Goal: Check status: Check status

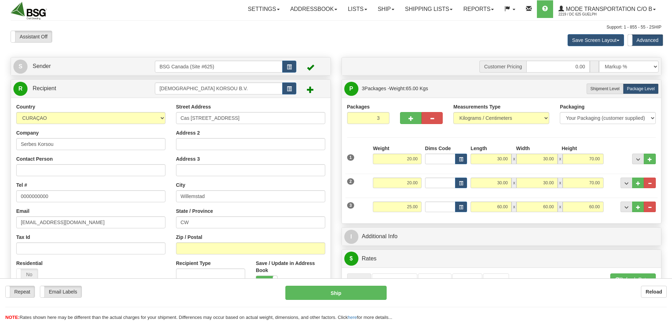
select select "CW"
click at [423, 14] on link "Shipping lists" at bounding box center [429, 9] width 58 height 18
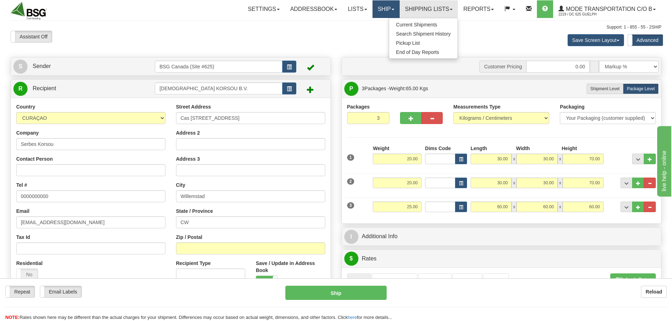
click at [390, 11] on link "Ship" at bounding box center [386, 9] width 27 height 18
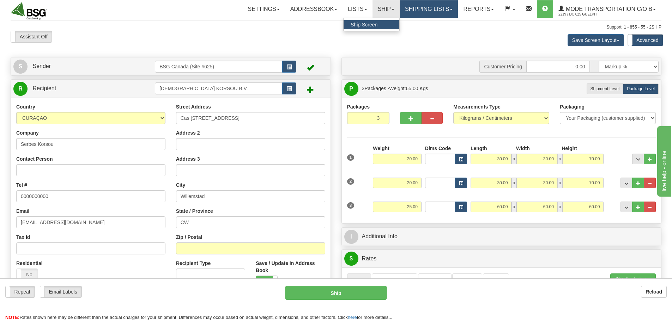
click at [416, 10] on link "Shipping lists" at bounding box center [429, 9] width 58 height 18
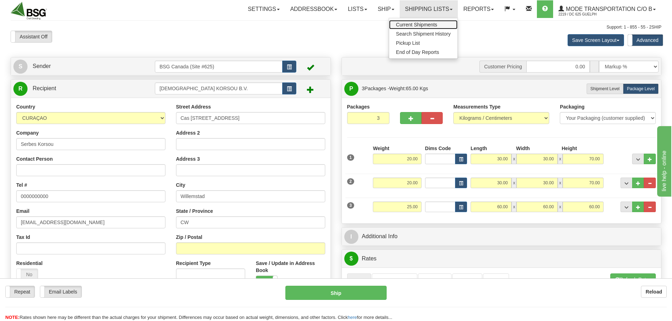
click at [411, 23] on span "Current Shipments" at bounding box center [416, 25] width 41 height 6
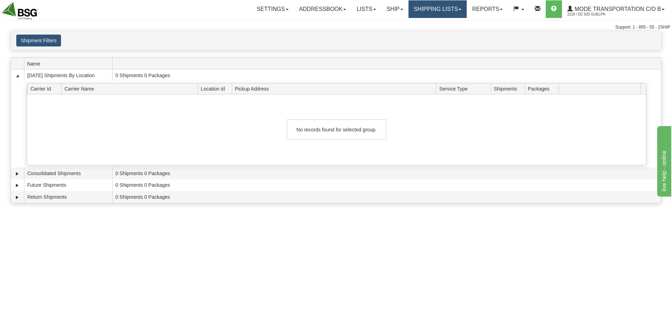
click at [423, 5] on link "Shipping lists" at bounding box center [438, 9] width 58 height 18
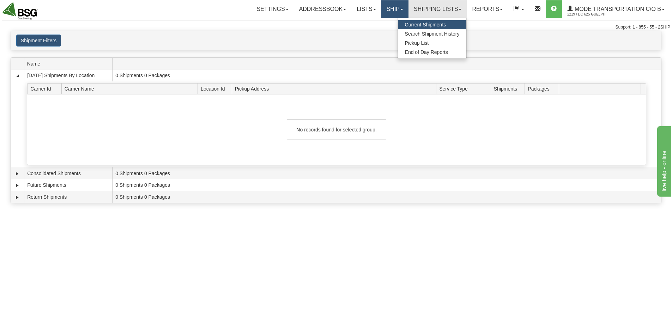
click at [396, 6] on link "Ship" at bounding box center [394, 9] width 27 height 18
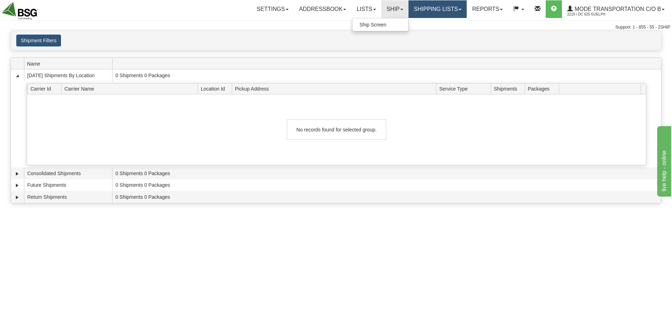
click at [432, 6] on link "Shipping lists" at bounding box center [438, 9] width 58 height 18
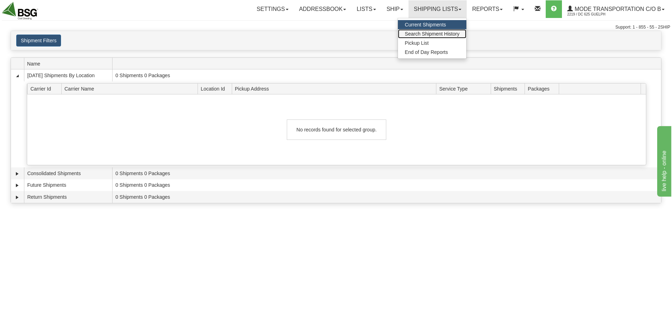
click at [429, 34] on span "Search Shipment History" at bounding box center [432, 34] width 55 height 6
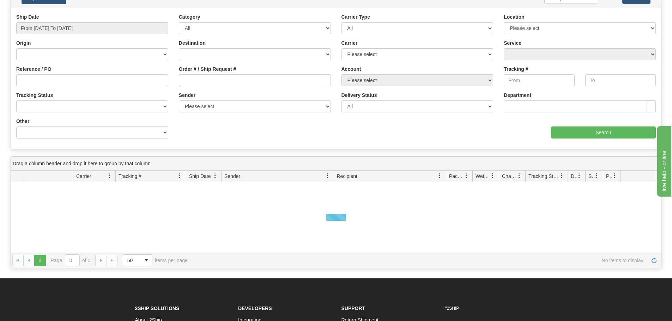
scroll to position [146, 0]
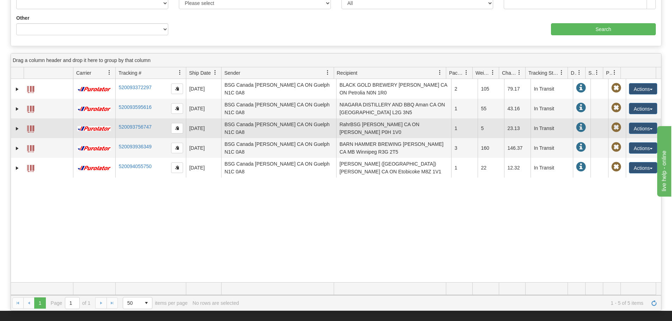
click at [373, 129] on td "RahrBSG Aimee Brazeau CA ON Morel P0H 1V0" at bounding box center [393, 129] width 115 height 20
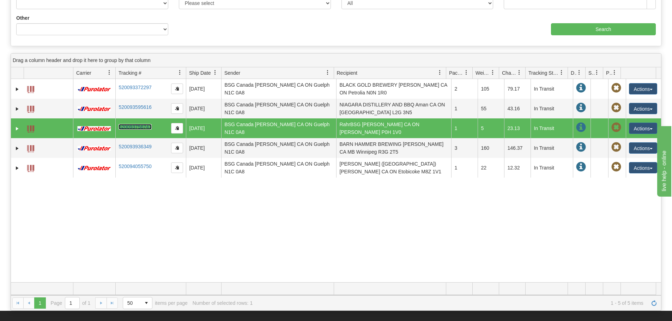
click at [140, 127] on link "520093756747" at bounding box center [135, 127] width 33 height 6
